Goal: Transaction & Acquisition: Purchase product/service

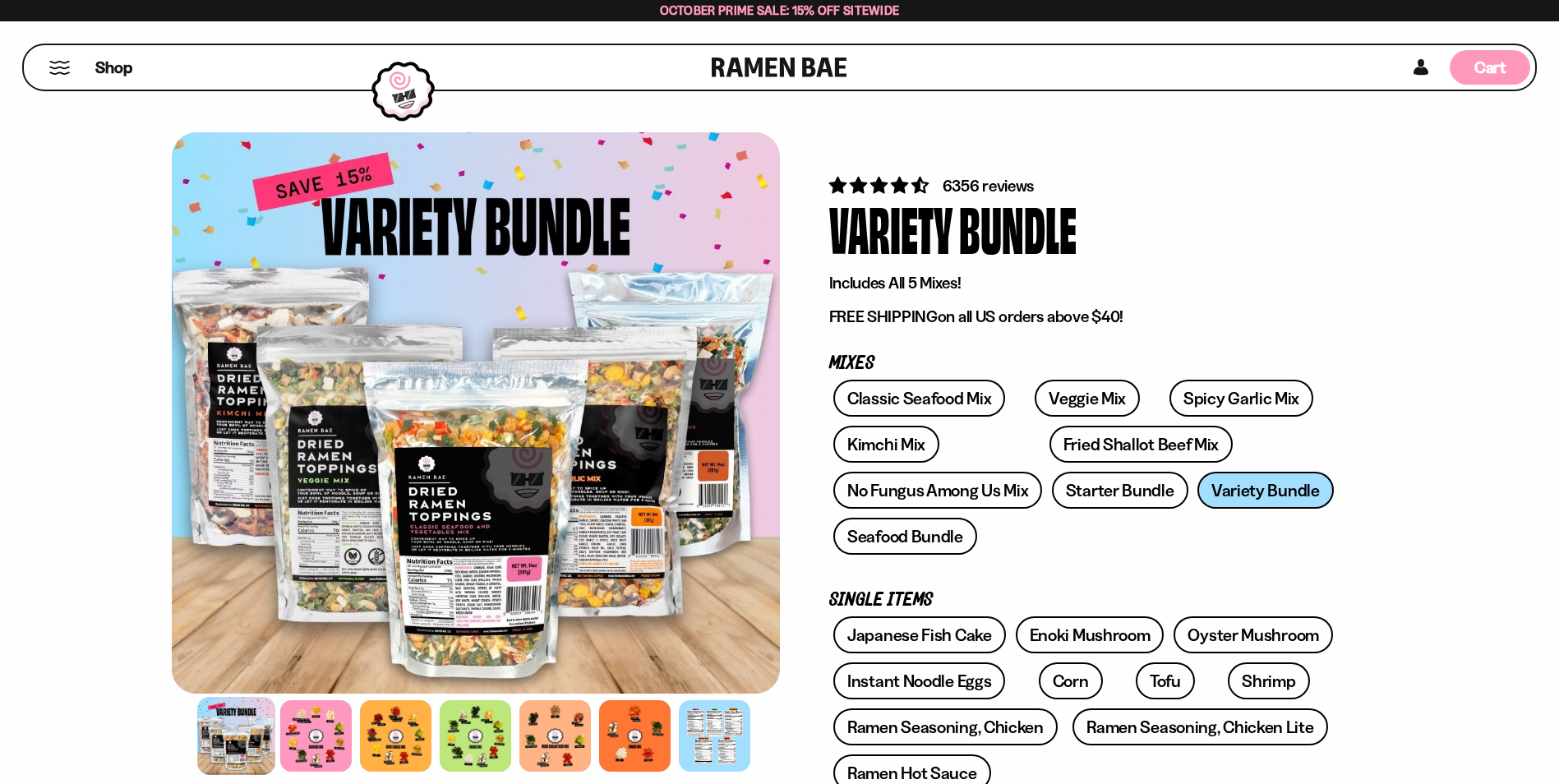
click at [1492, 69] on span "Cart" at bounding box center [1490, 67] width 32 height 19
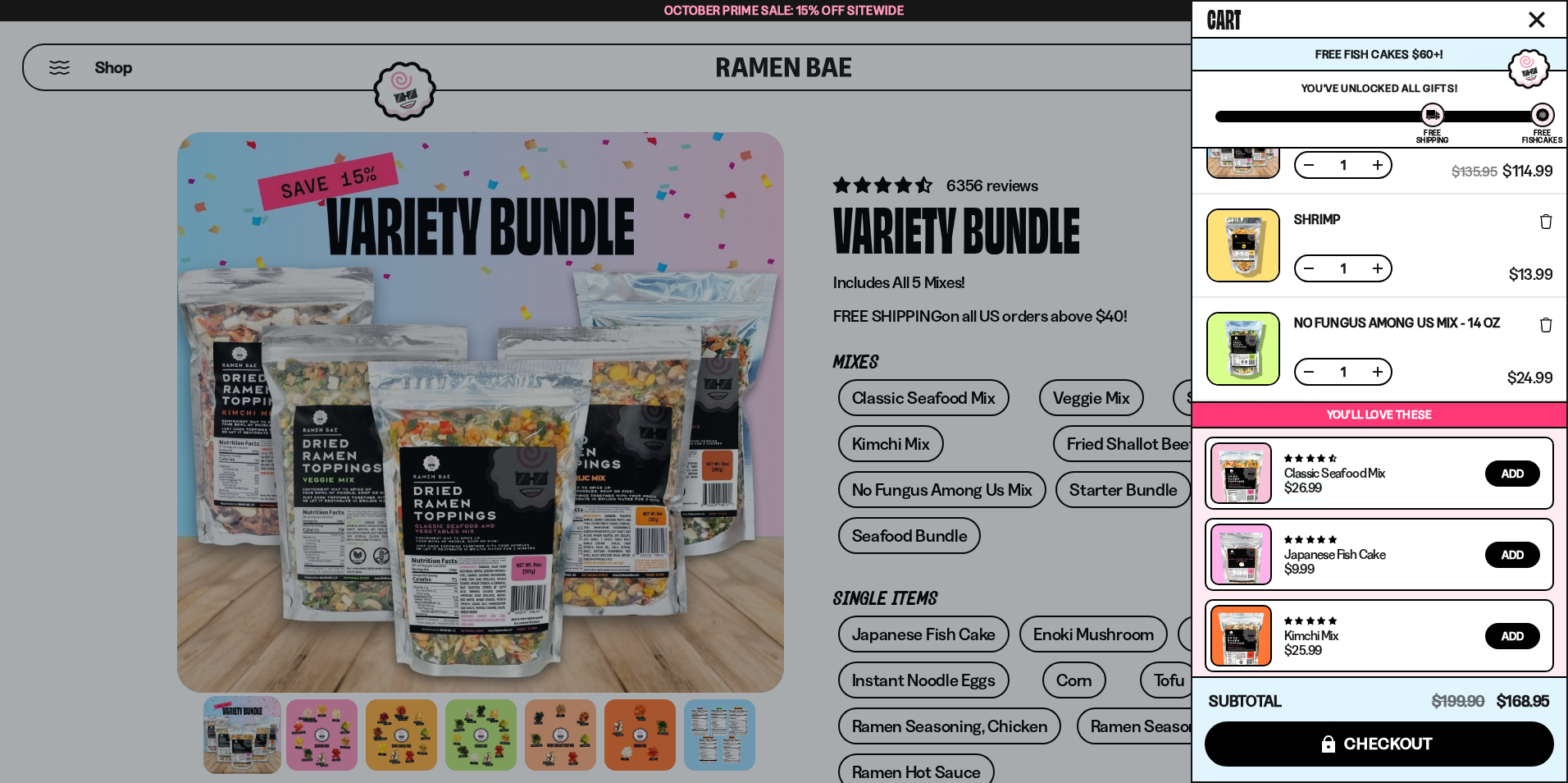
scroll to position [375, 0]
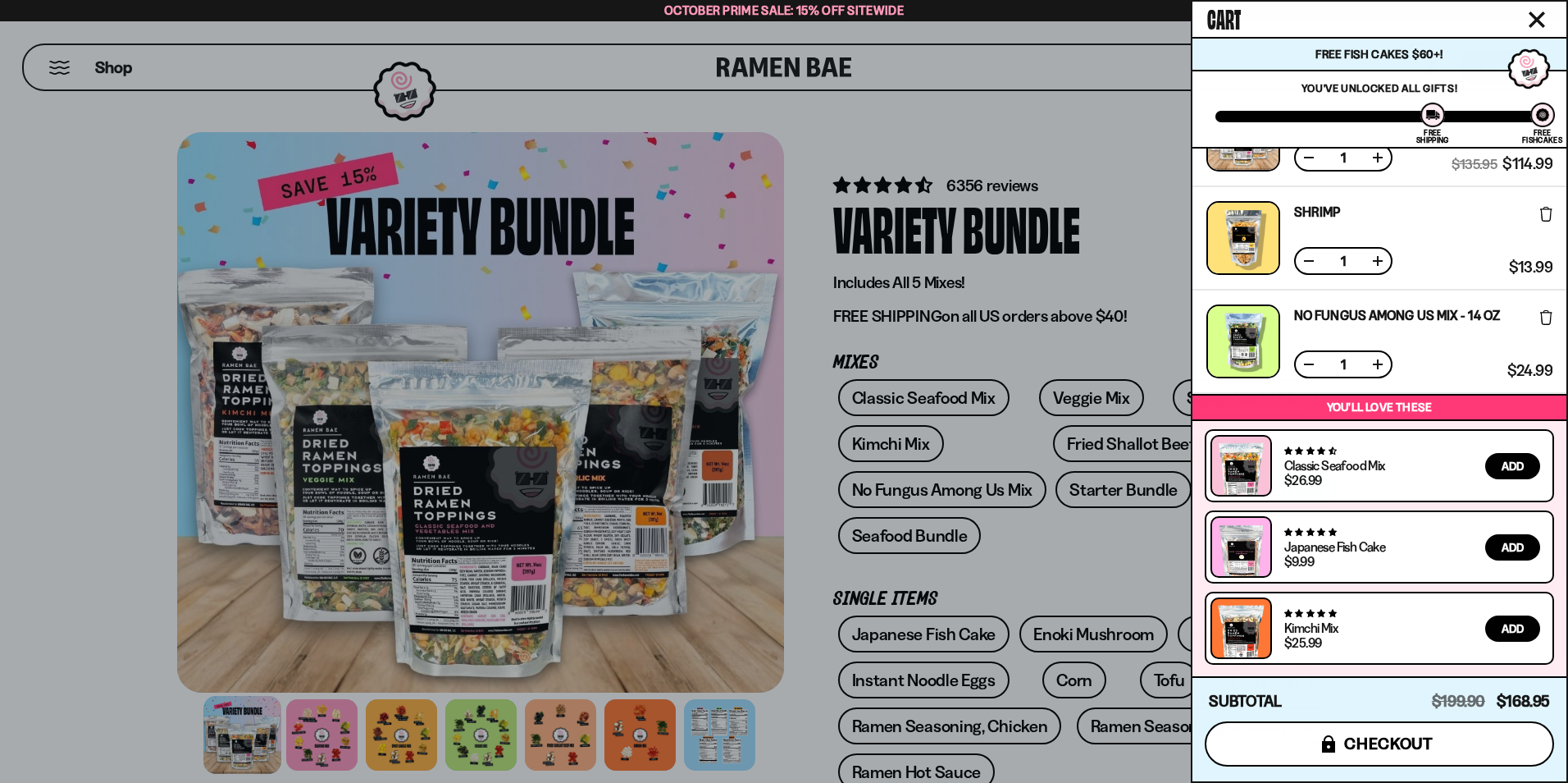
click at [1342, 754] on button "icons8-lock checkout" at bounding box center [1379, 743] width 349 height 45
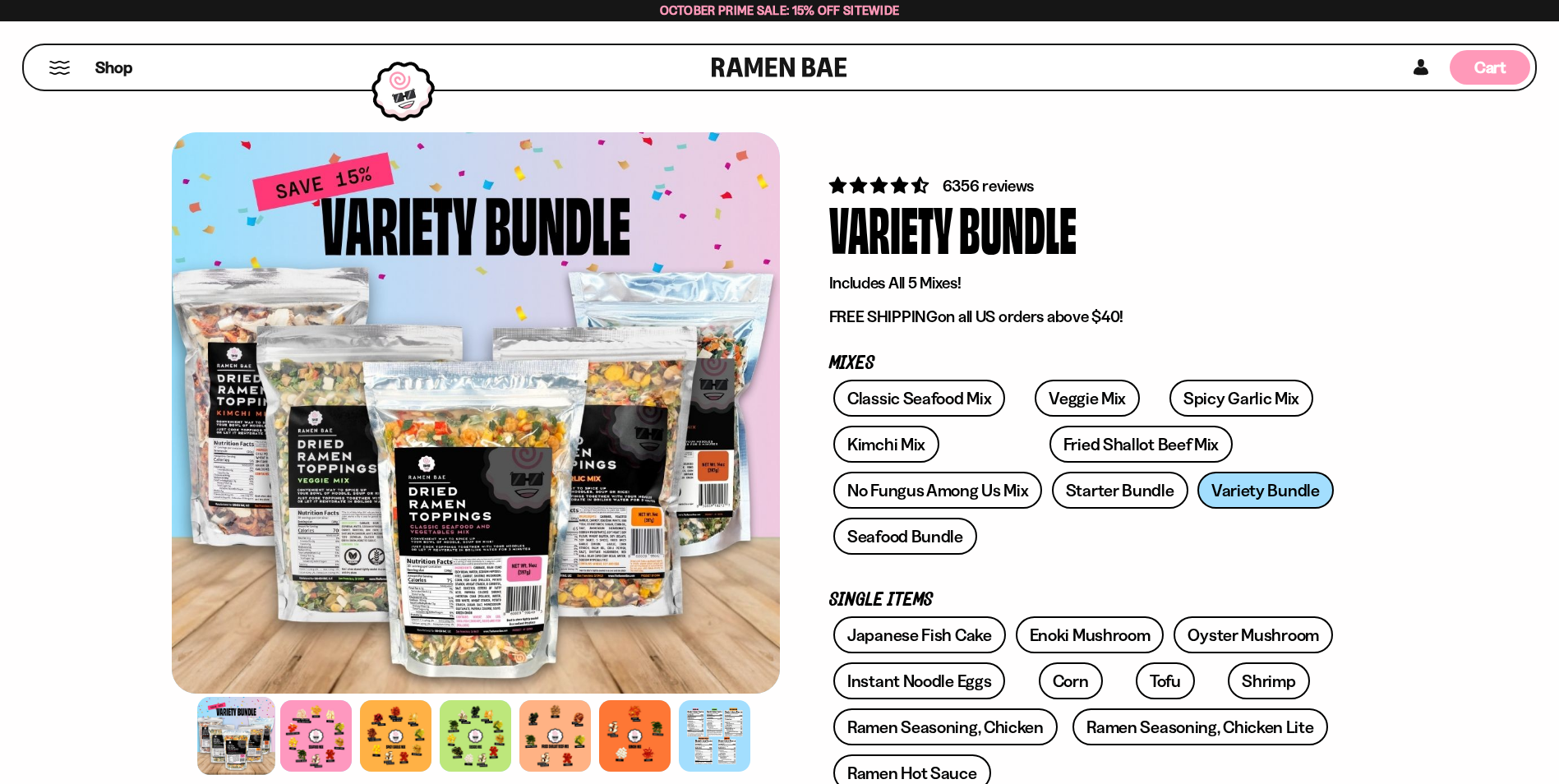
click at [1489, 67] on span "Cart" at bounding box center [1490, 67] width 32 height 19
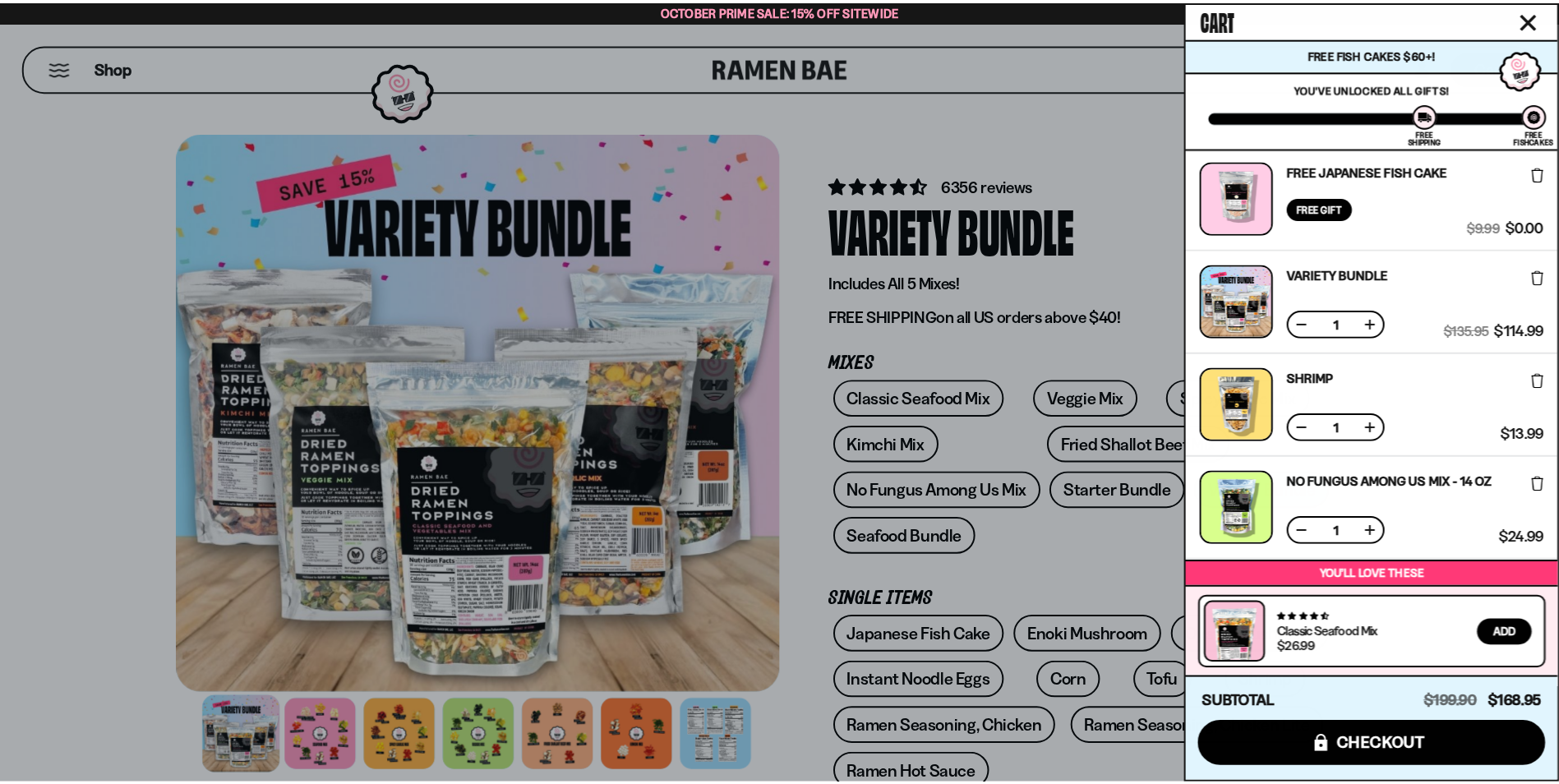
scroll to position [126, 0]
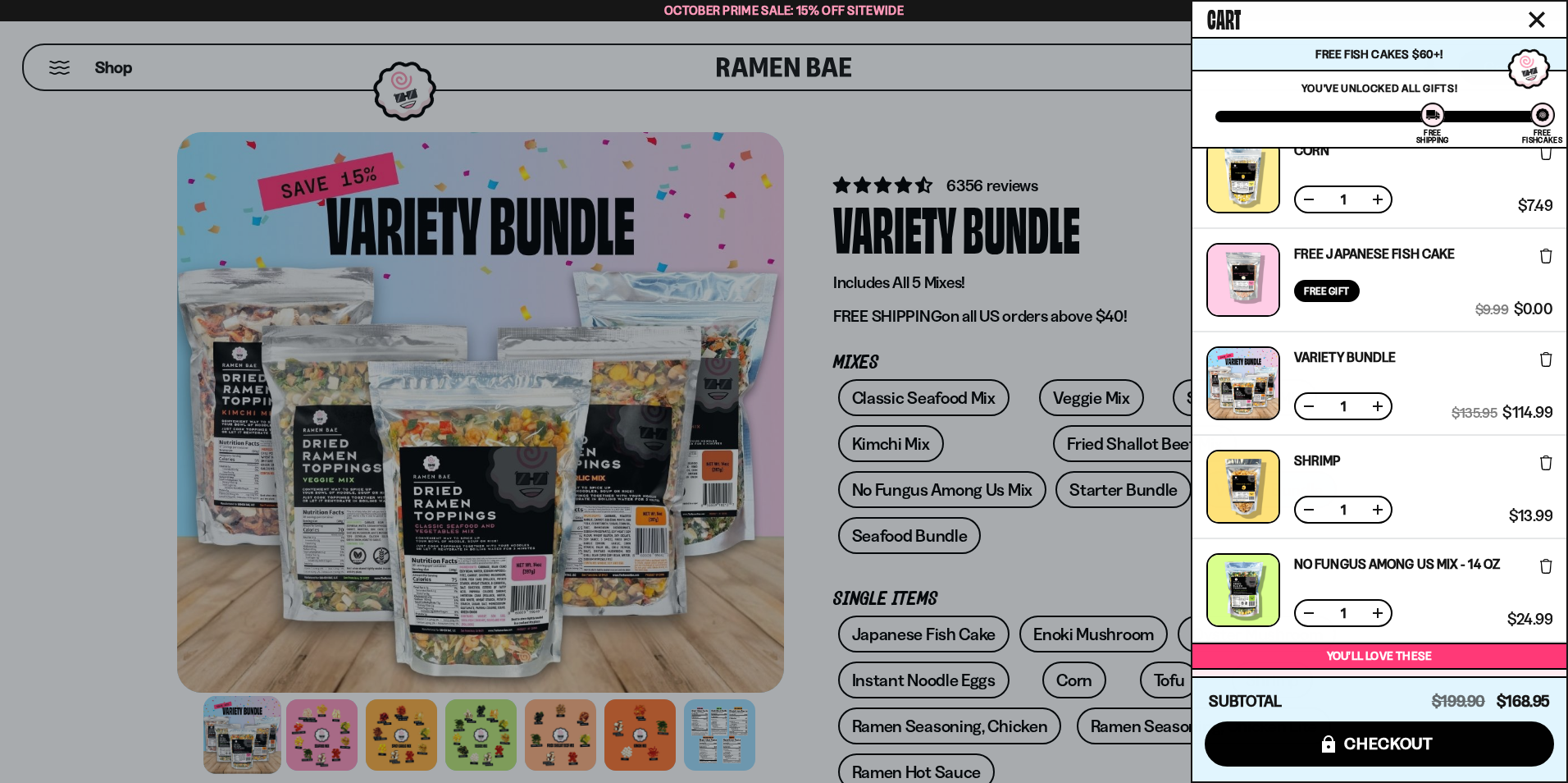
click at [1145, 545] on div at bounding box center [784, 391] width 1568 height 783
